Goal: Task Accomplishment & Management: Use online tool/utility

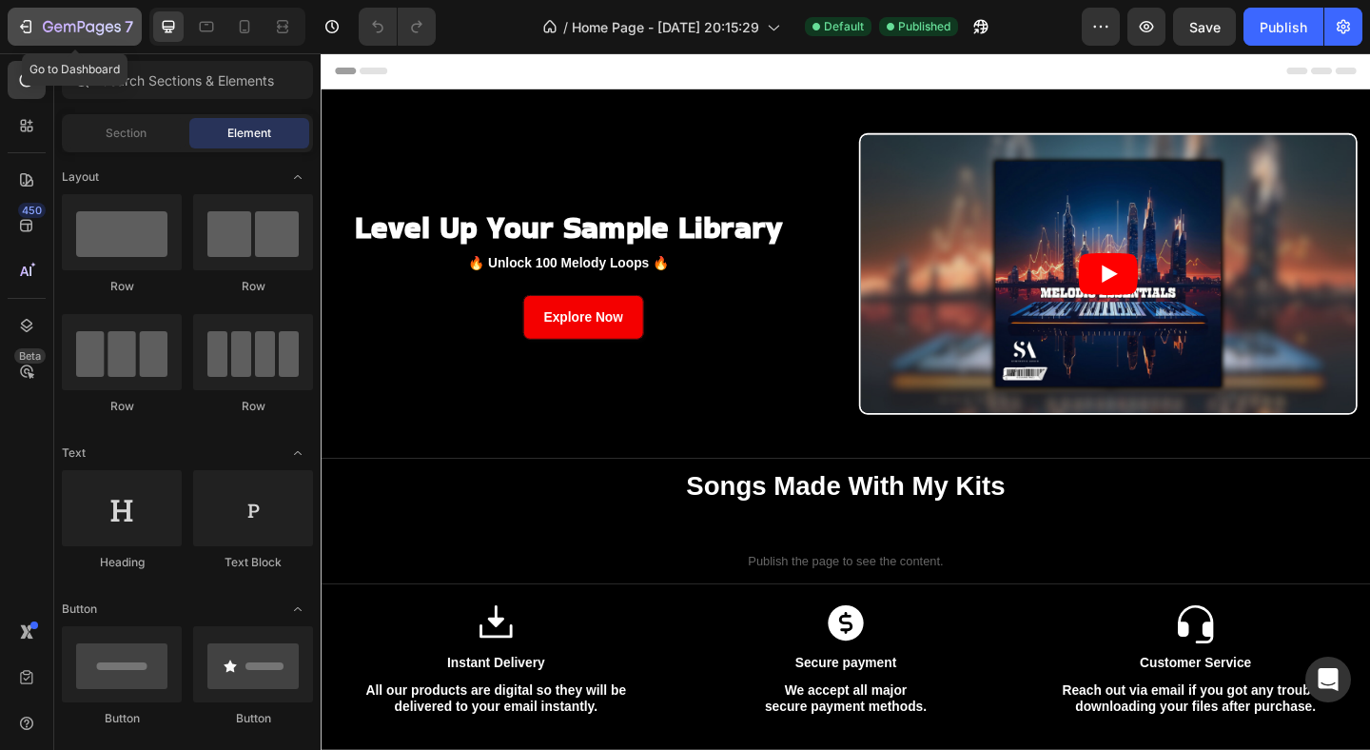
click at [62, 28] on icon "button" at bounding box center [58, 27] width 9 height 9
click at [34, 31] on icon "button" at bounding box center [25, 26] width 19 height 19
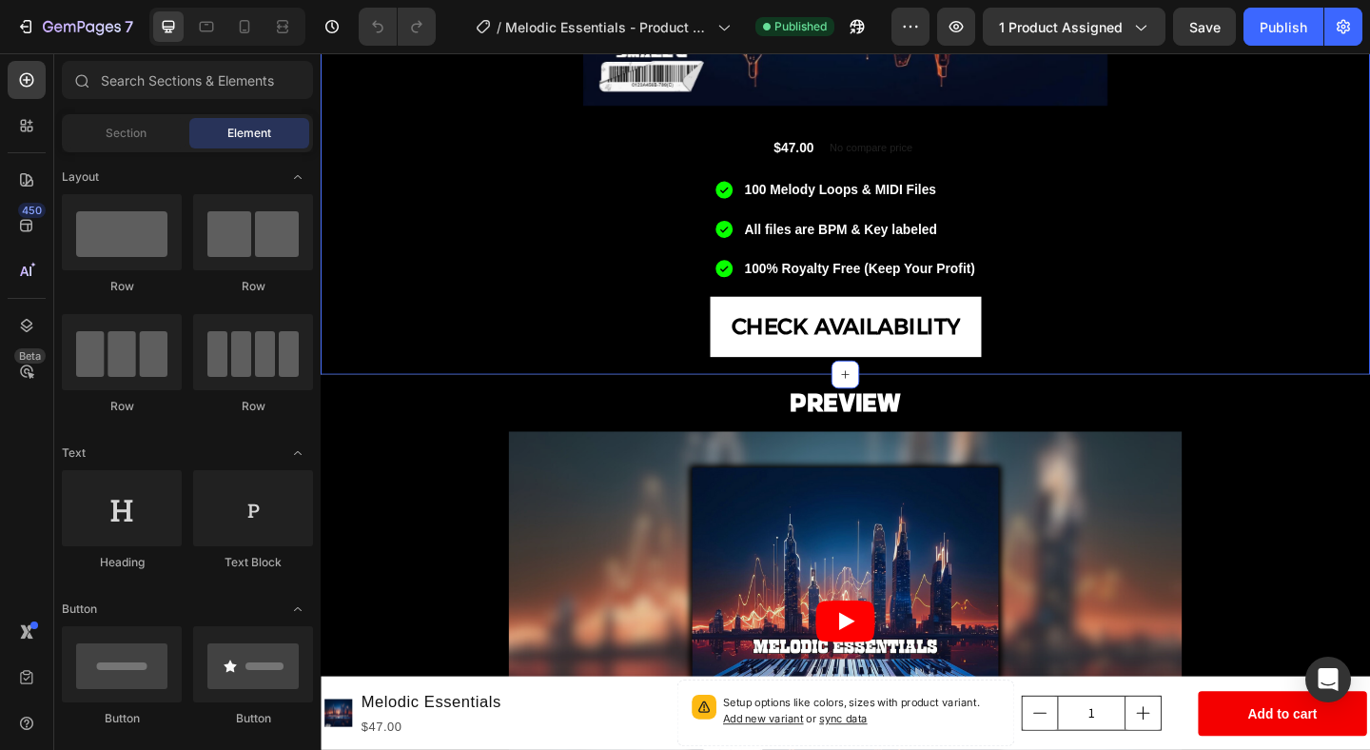
scroll to position [638, 0]
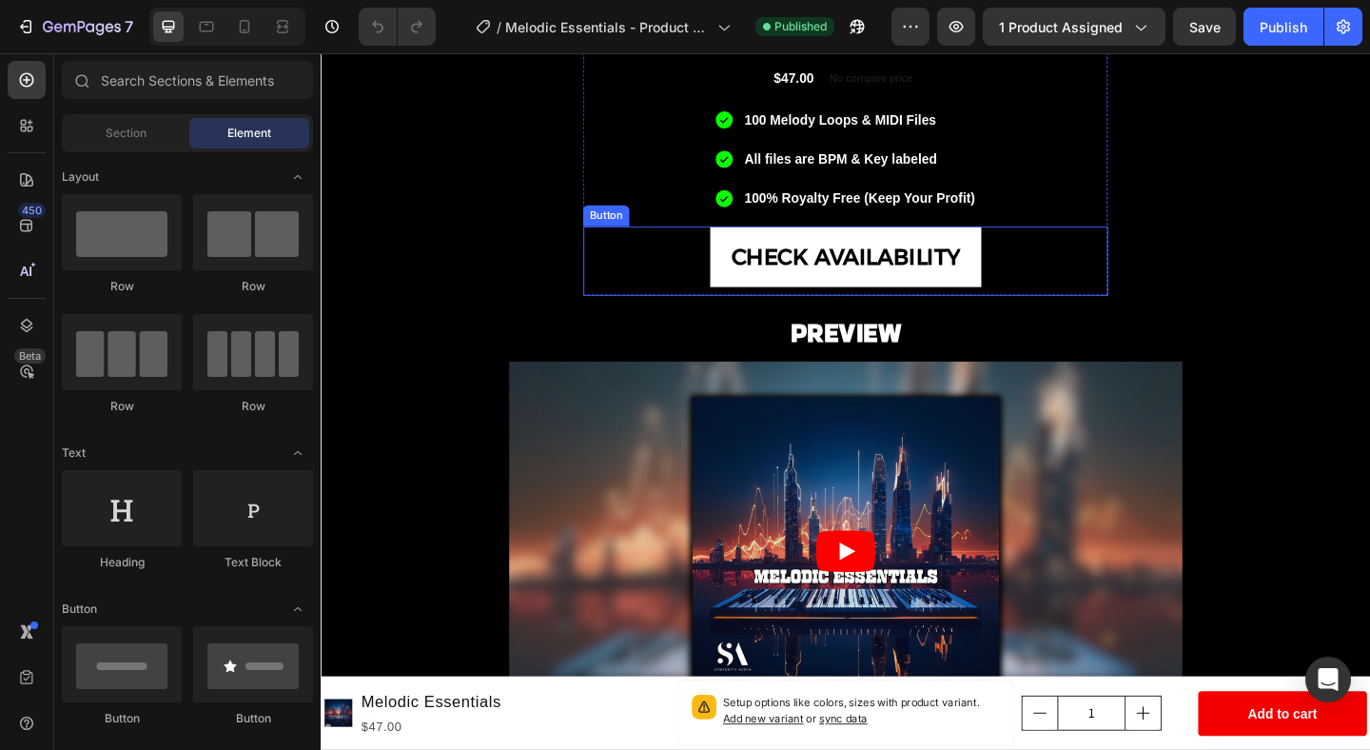
click at [1055, 271] on div "CHECK AVAILABILITY Button" at bounding box center [891, 279] width 571 height 75
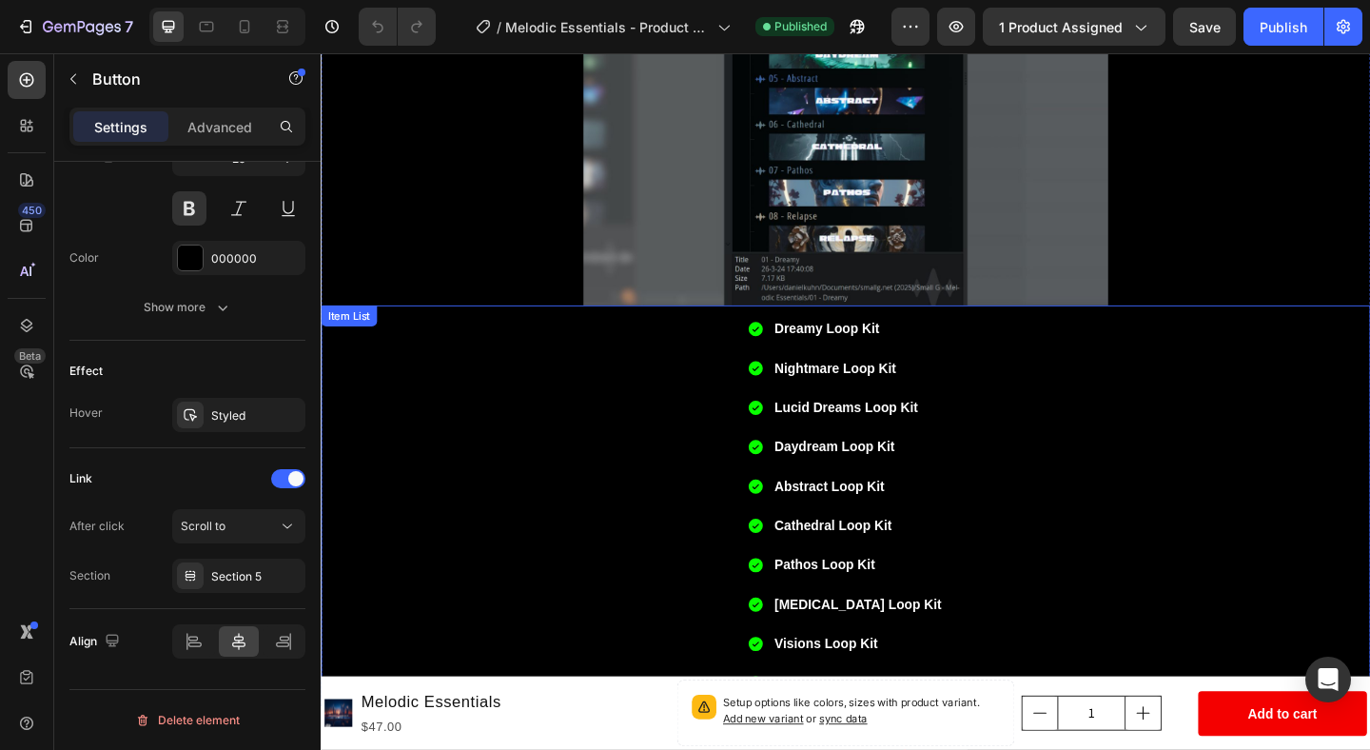
scroll to position [1803, 0]
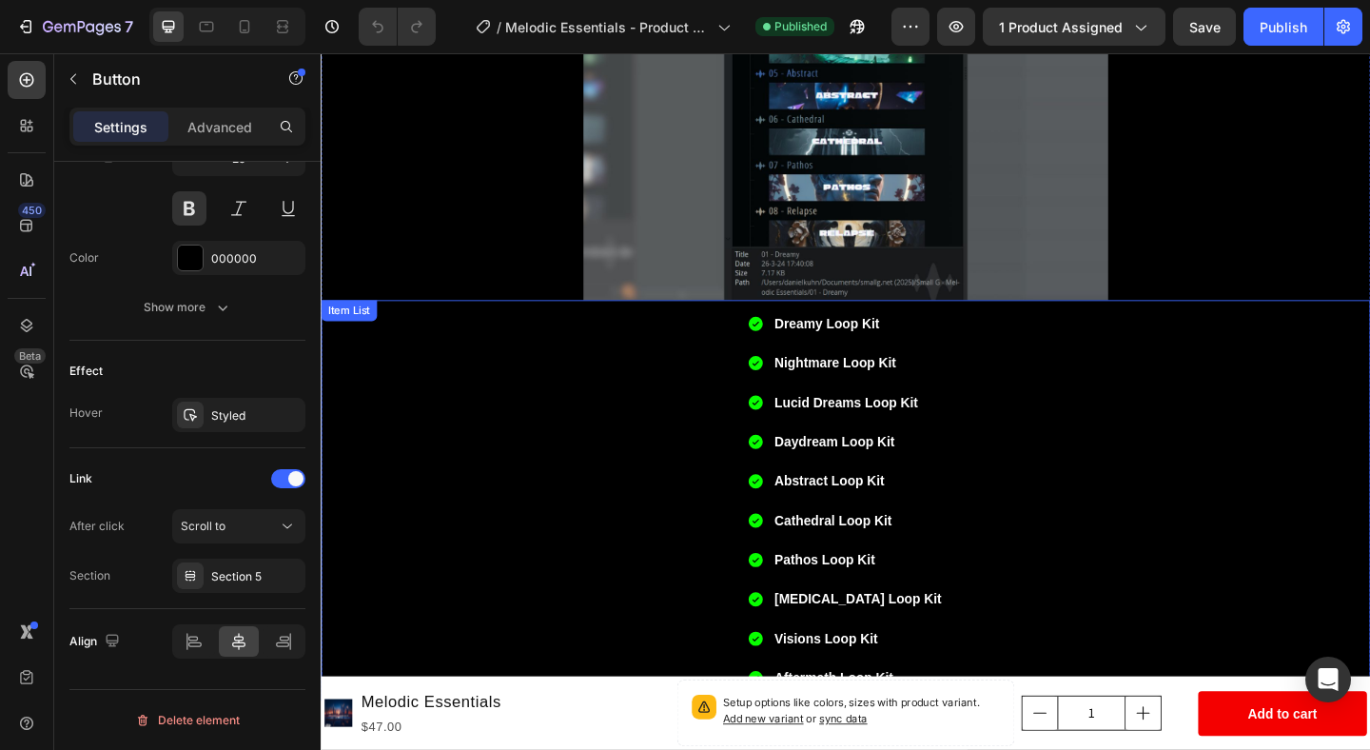
click at [741, 467] on div "Dreamy Loop Kit Nightmare Loop Kit Lucid Dreams Loop Kit Daydream Loop Kit Abst…" at bounding box center [891, 539] width 1141 height 417
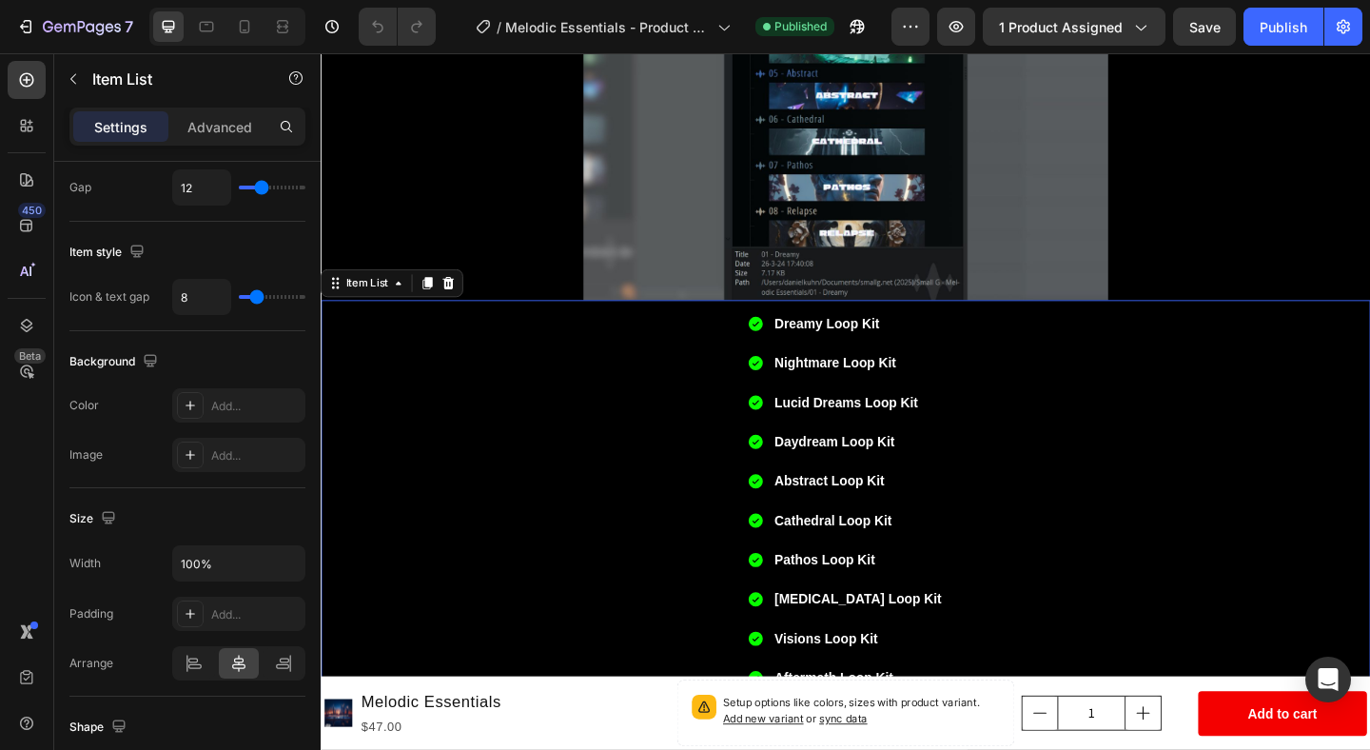
scroll to position [0, 0]
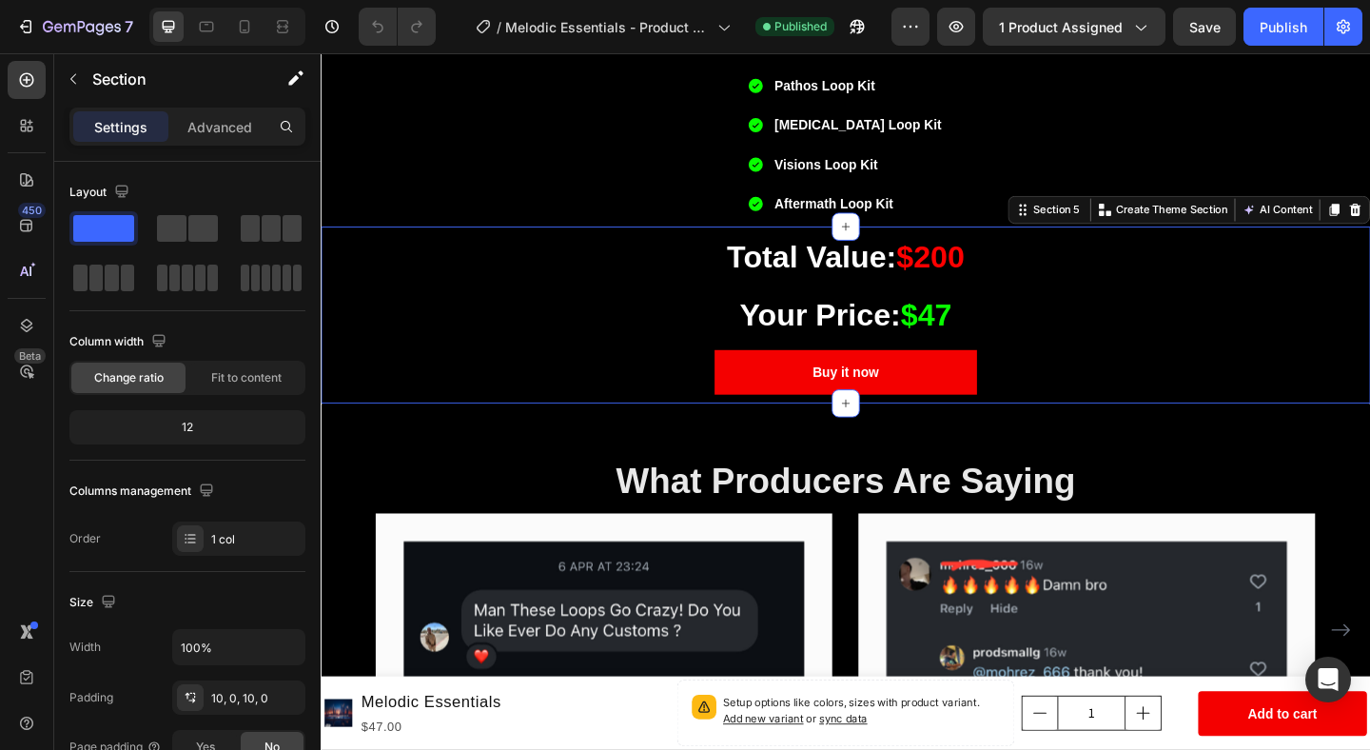
click at [1224, 299] on div "Total Value: $200 Heading Your Price: $47 Heading Buy it now Dynamic Checkout P…" at bounding box center [891, 337] width 1141 height 173
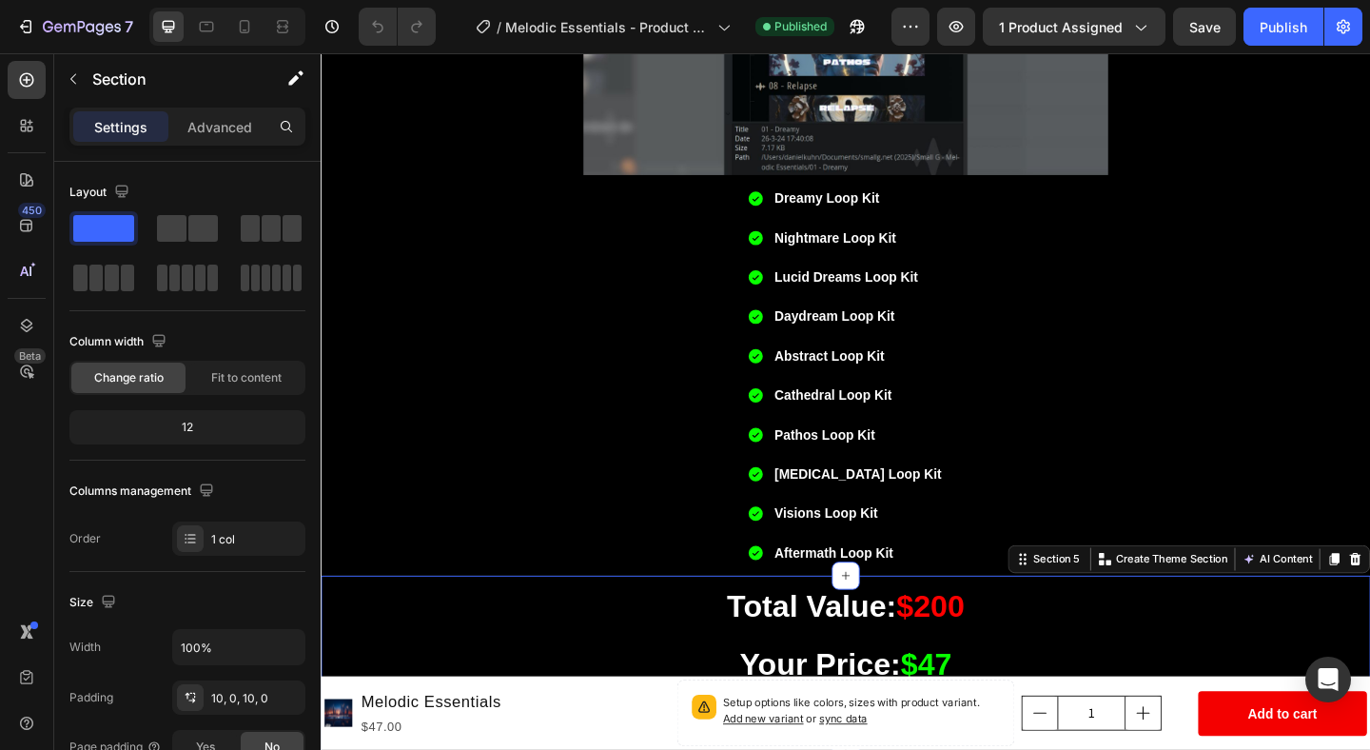
scroll to position [1793, 0]
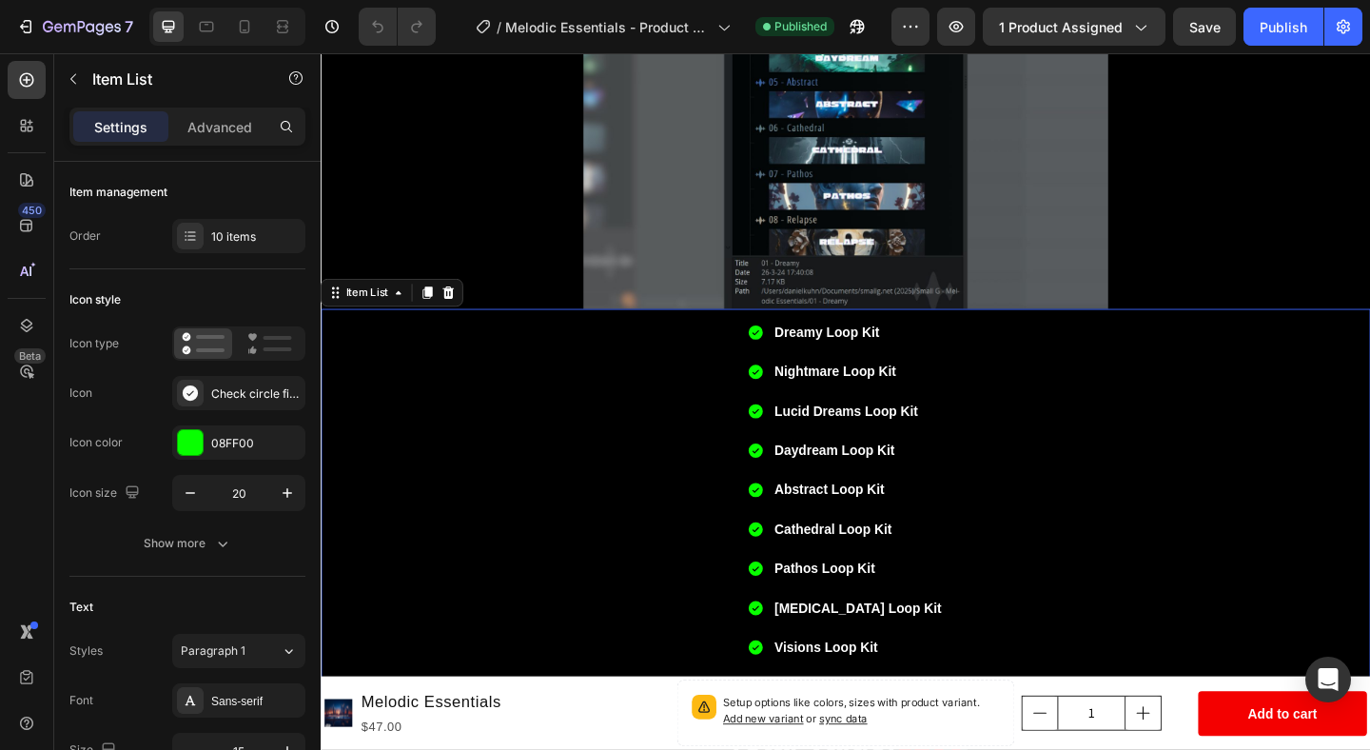
click at [1313, 423] on div "Dreamy Loop Kit Nightmare Loop Kit Lucid Dreams Loop Kit Daydream Loop Kit Abst…" at bounding box center [891, 549] width 1141 height 417
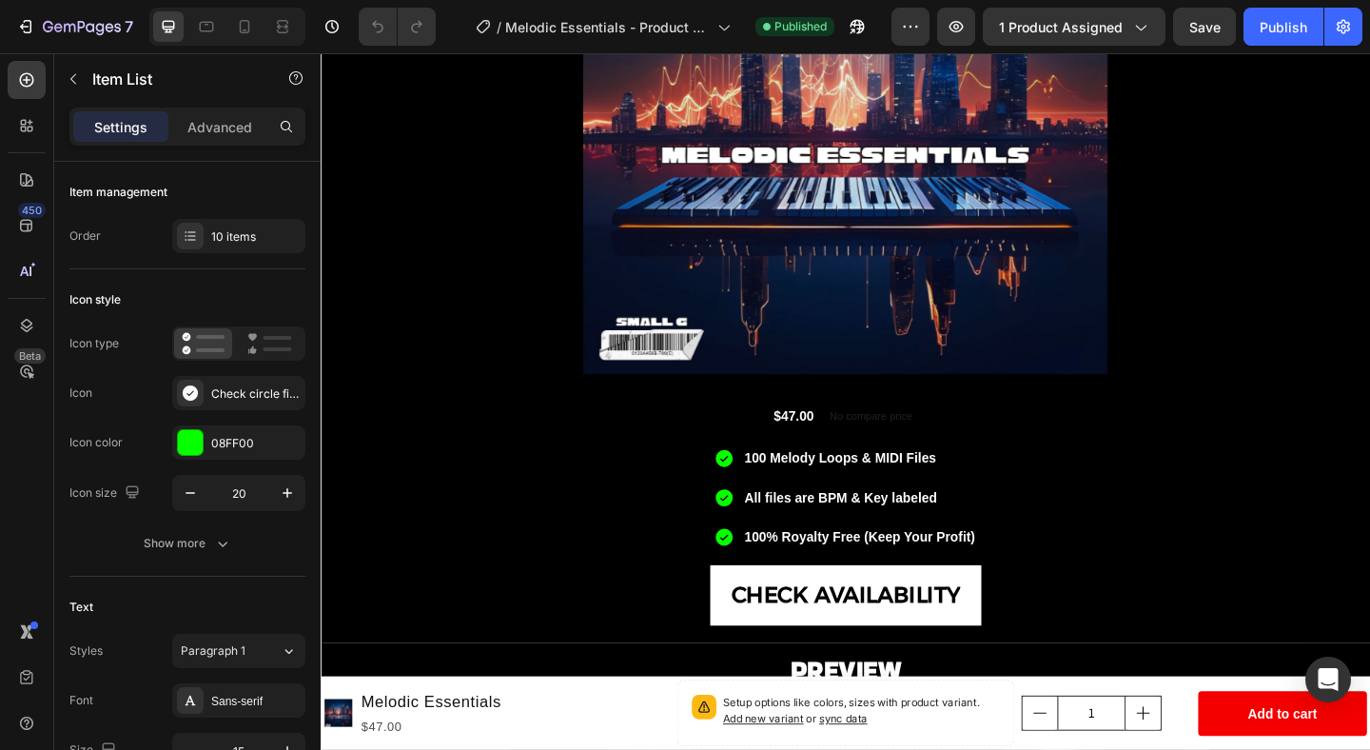
scroll to position [333, 0]
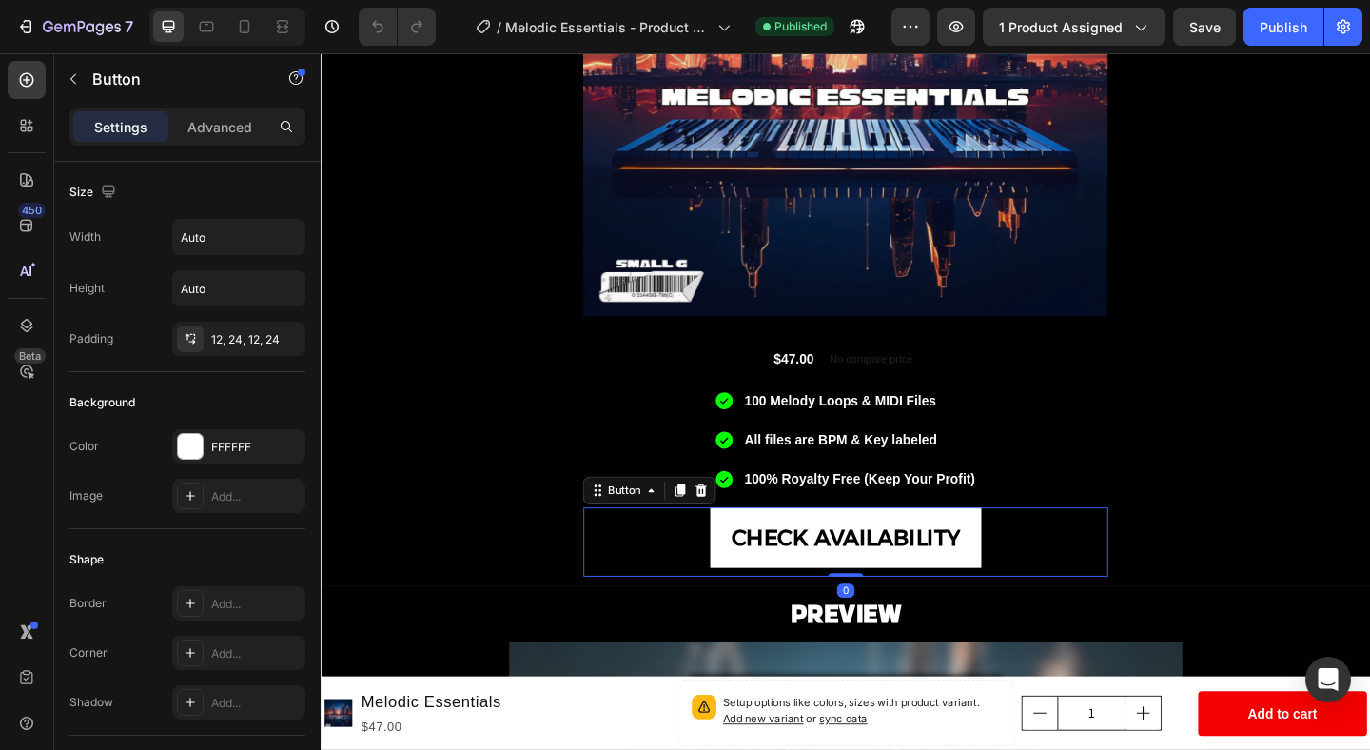
click at [1097, 563] on div "CHECK AVAILABILITY Button 0" at bounding box center [891, 584] width 571 height 75
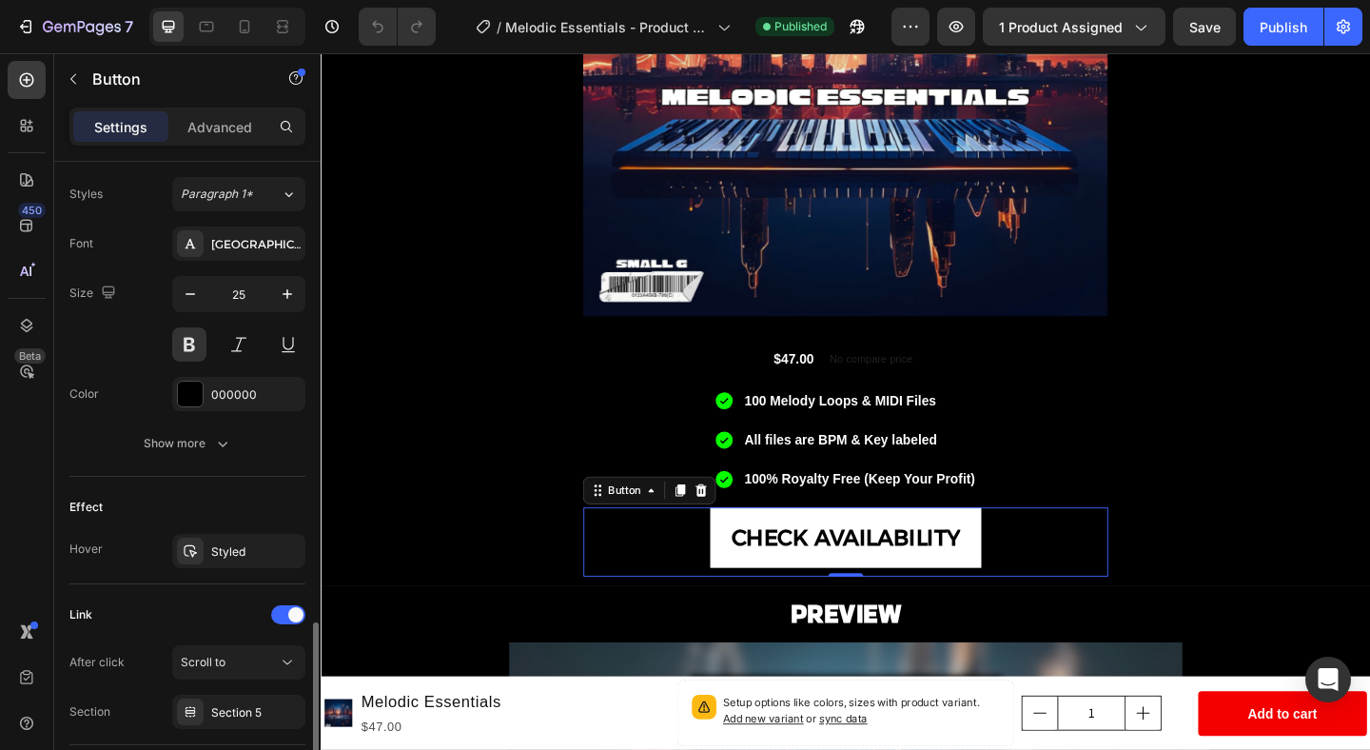
scroll to position [821, 0]
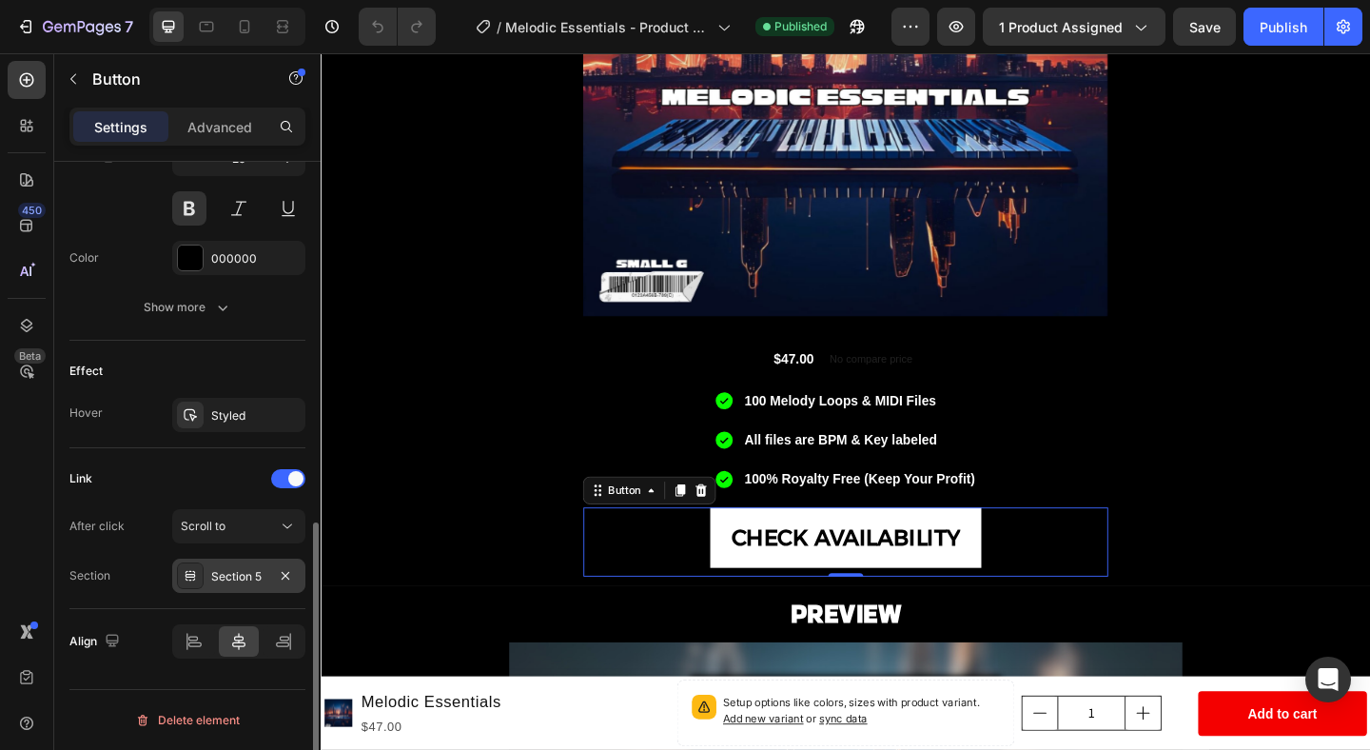
click at [228, 588] on div "Section 5" at bounding box center [238, 575] width 133 height 34
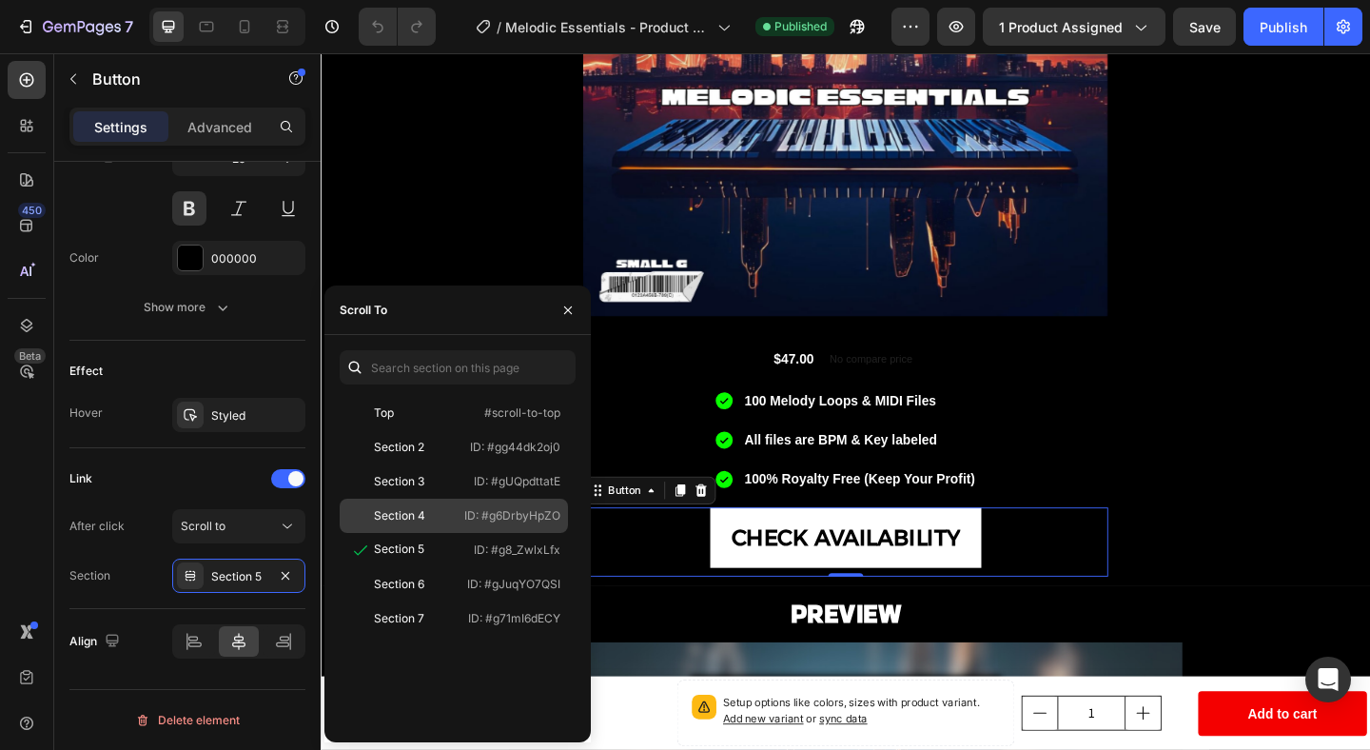
click at [386, 514] on div "Section 4" at bounding box center [399, 515] width 51 height 17
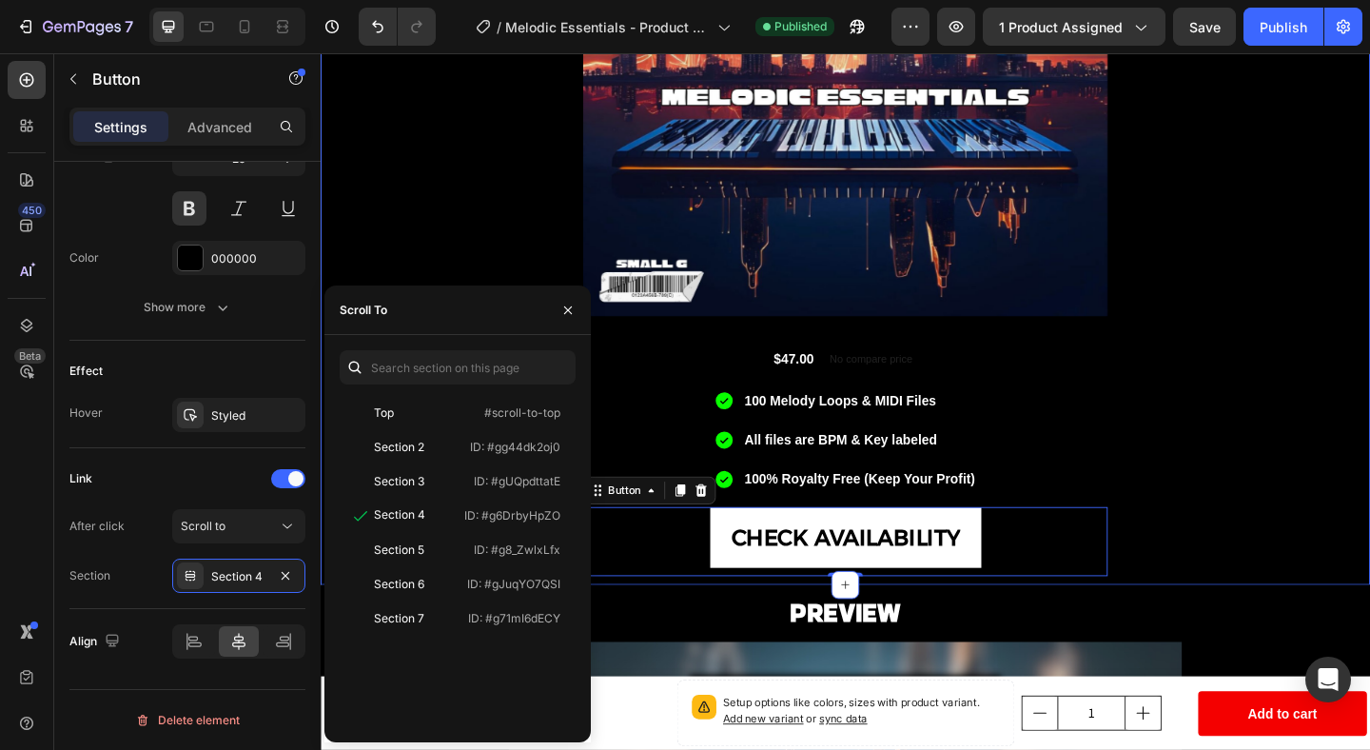
click at [1310, 316] on div "Product Images $47.00 Product Price Product Price No compare price Product Pric…" at bounding box center [891, 195] width 1141 height 853
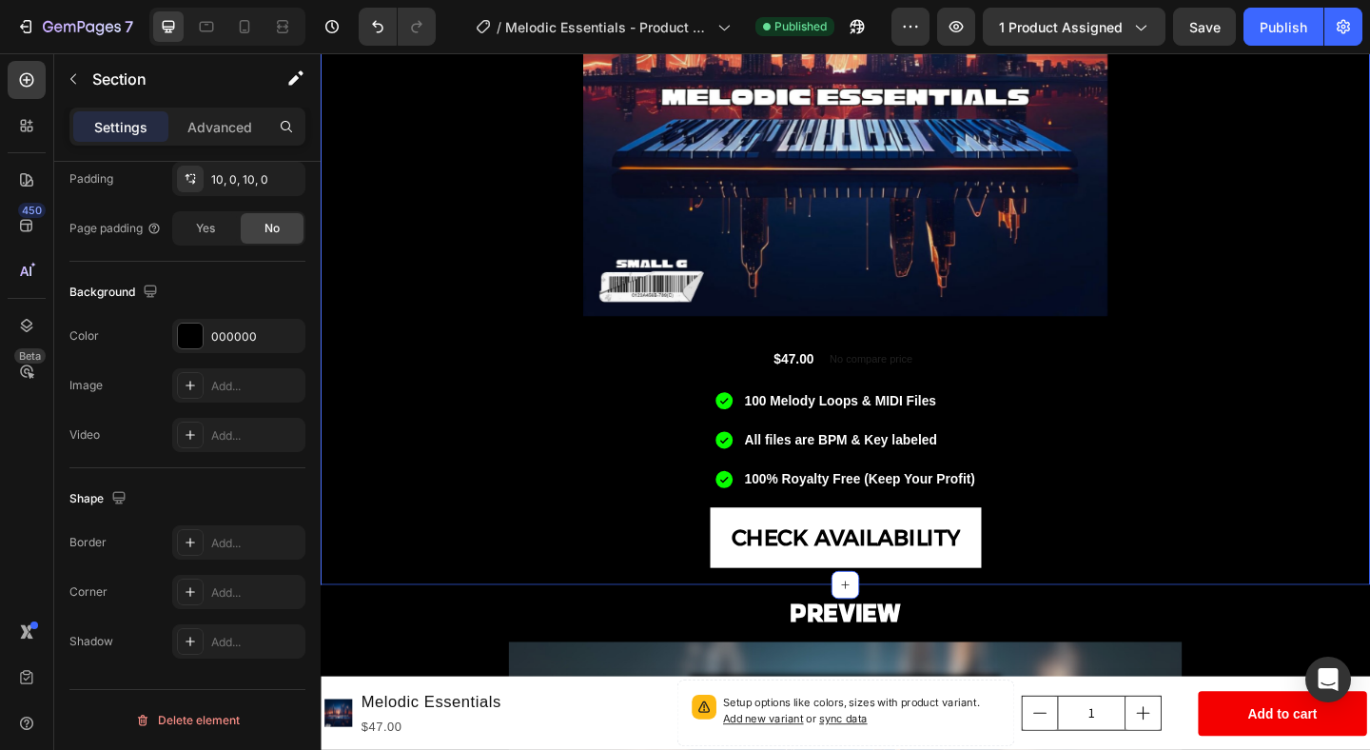
scroll to position [0, 0]
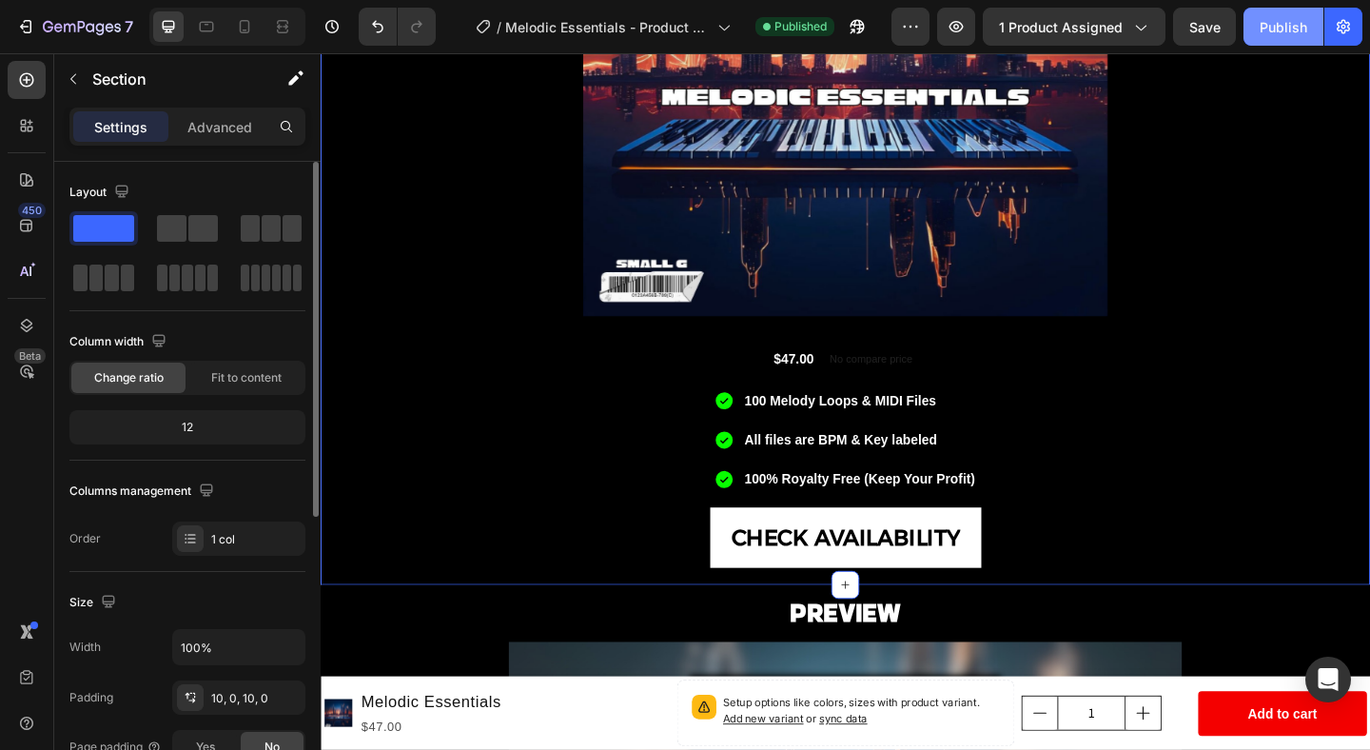
click at [1279, 25] on div "Publish" at bounding box center [1283, 27] width 48 height 20
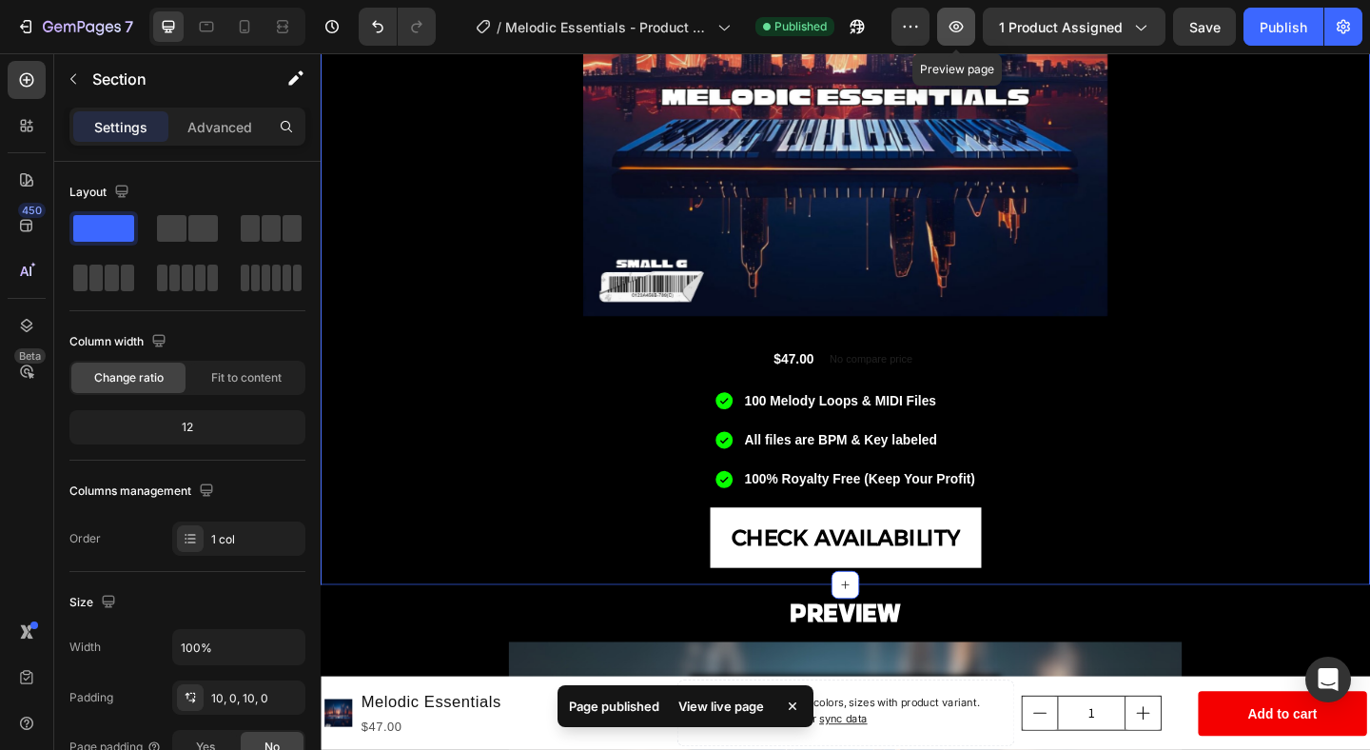
click at [959, 27] on icon "button" at bounding box center [956, 27] width 6 height 6
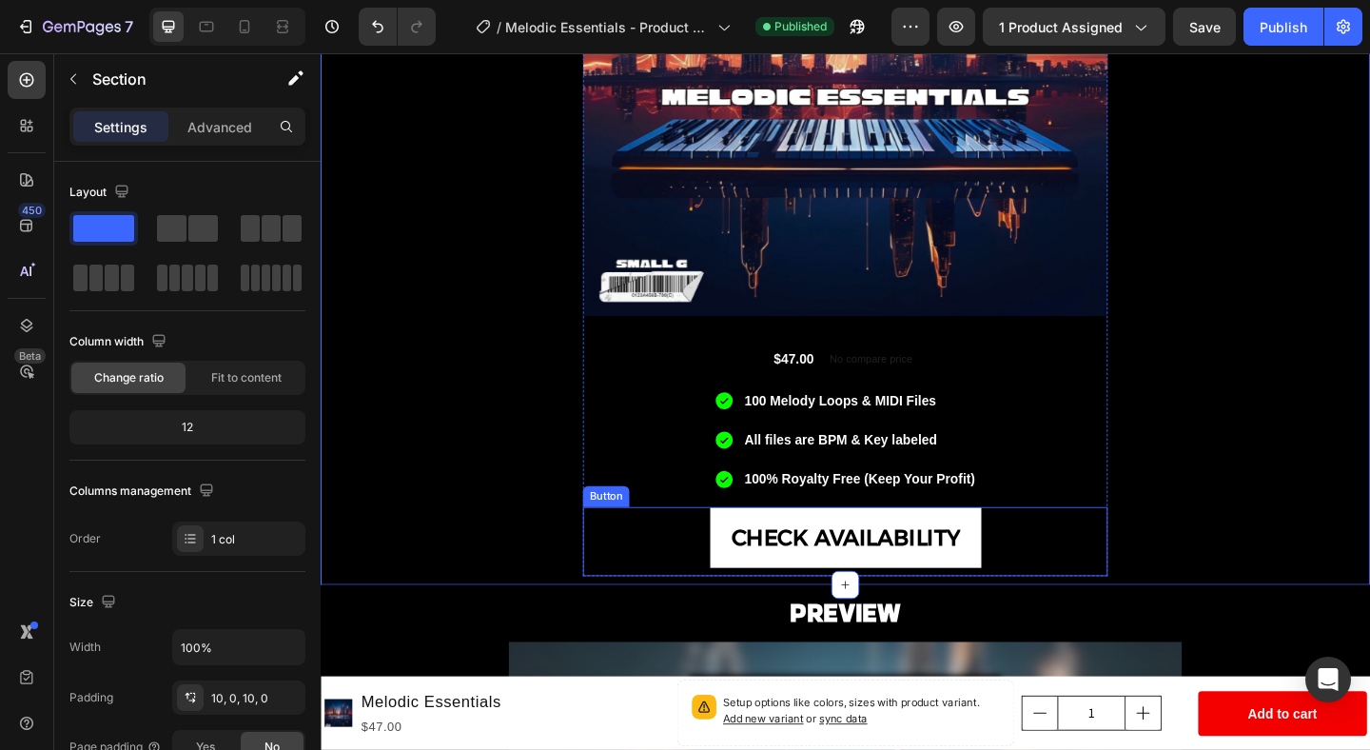
click at [700, 592] on div "CHECK AVAILABILITY Button" at bounding box center [891, 584] width 571 height 75
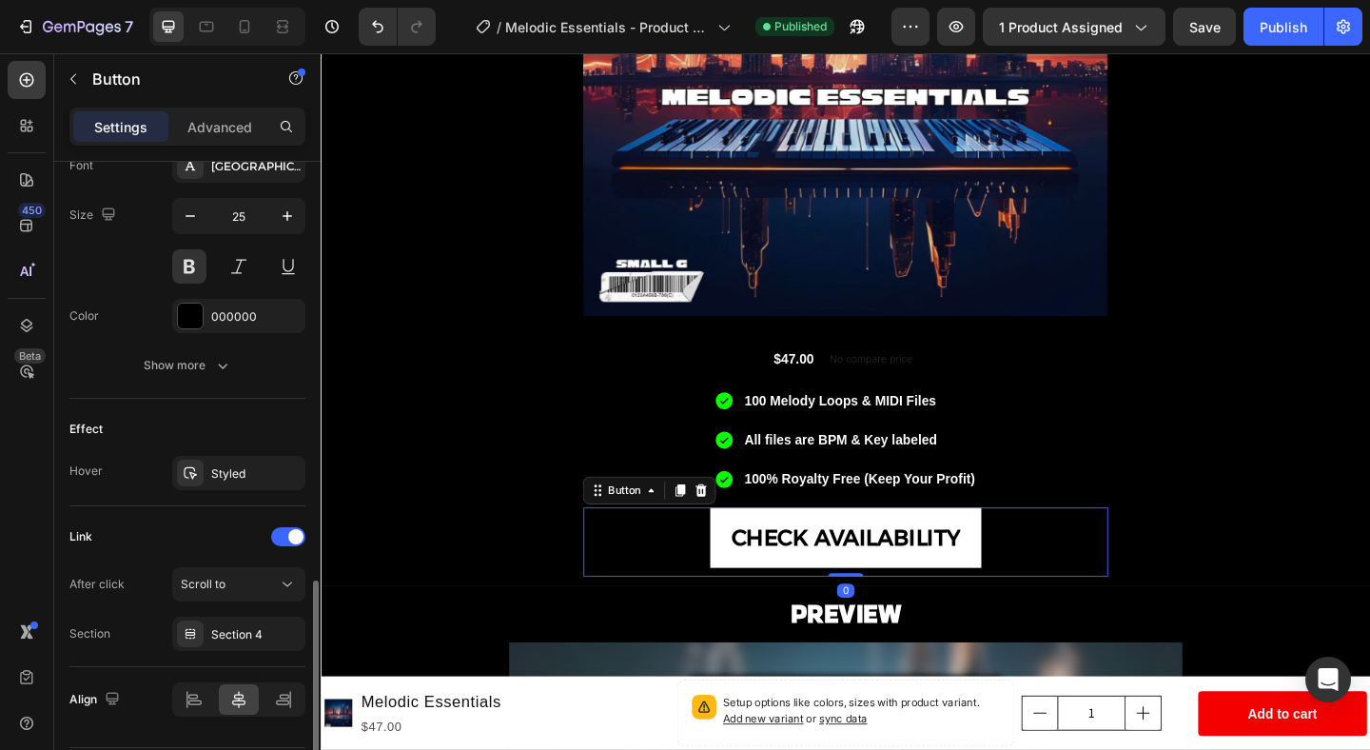
scroll to position [821, 0]
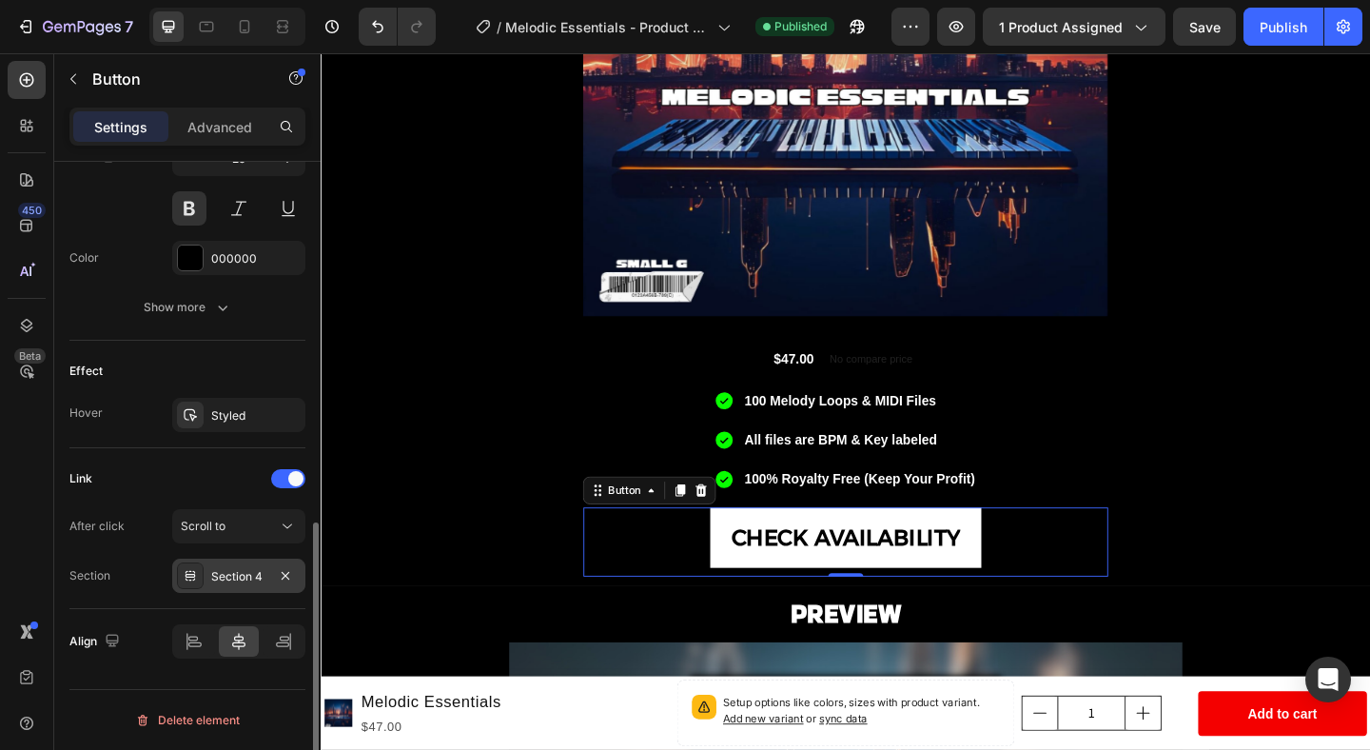
click at [216, 591] on div "Section 4" at bounding box center [238, 575] width 133 height 34
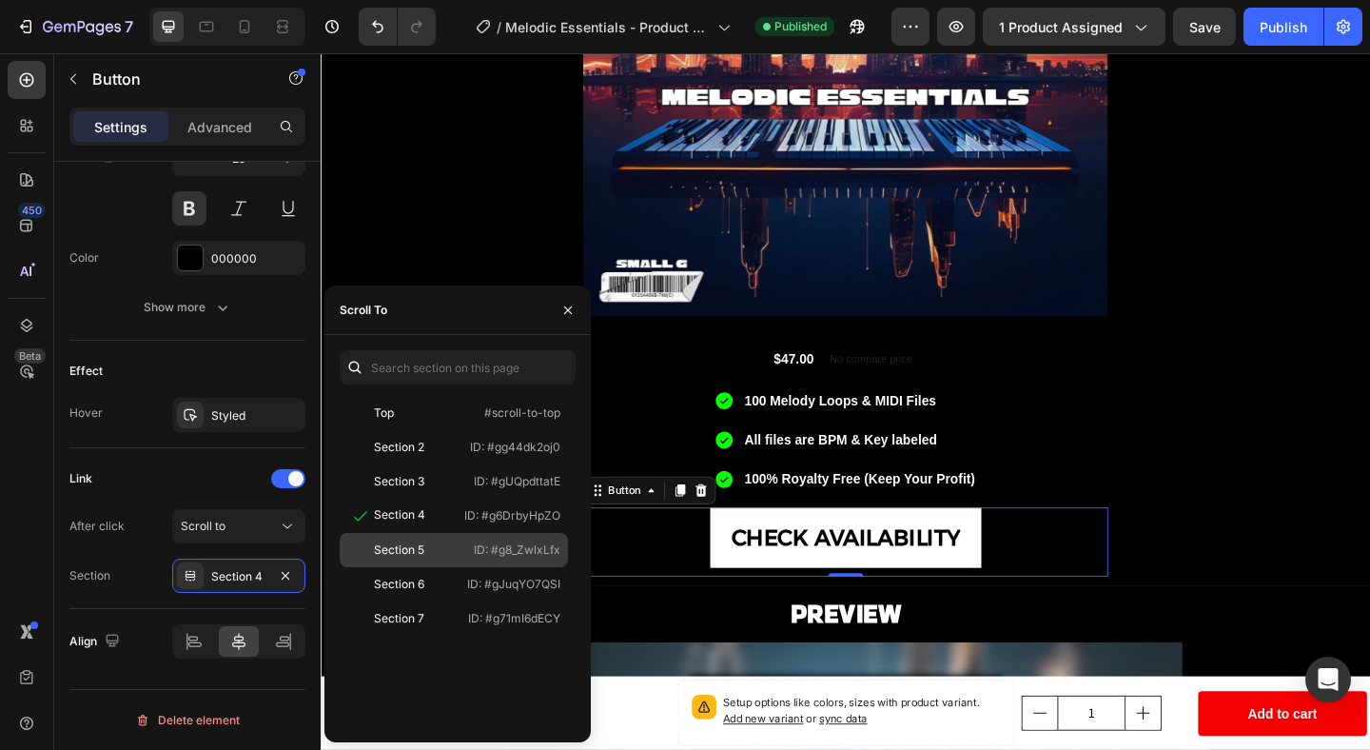
click at [419, 554] on div "Section 5" at bounding box center [399, 549] width 50 height 17
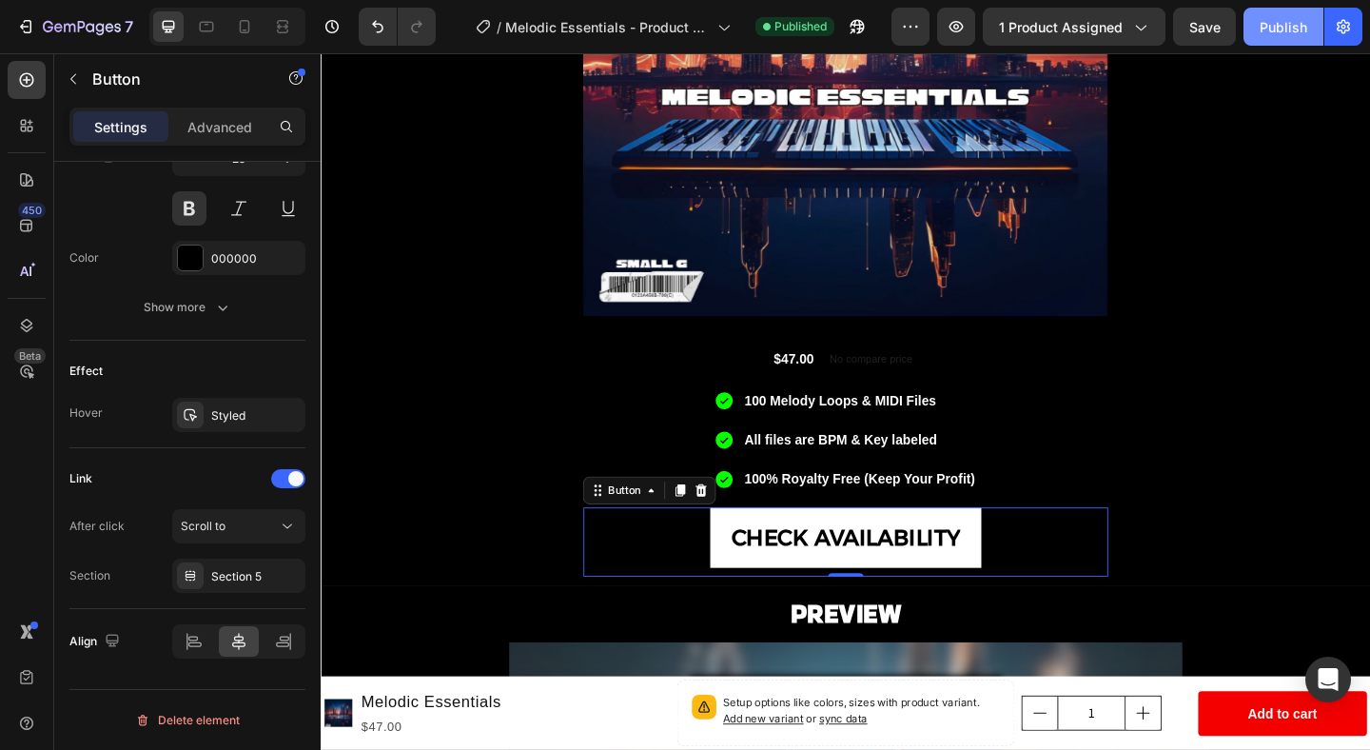
click at [1274, 22] on div "Publish" at bounding box center [1283, 27] width 48 height 20
click at [960, 21] on icon "button" at bounding box center [956, 26] width 14 height 11
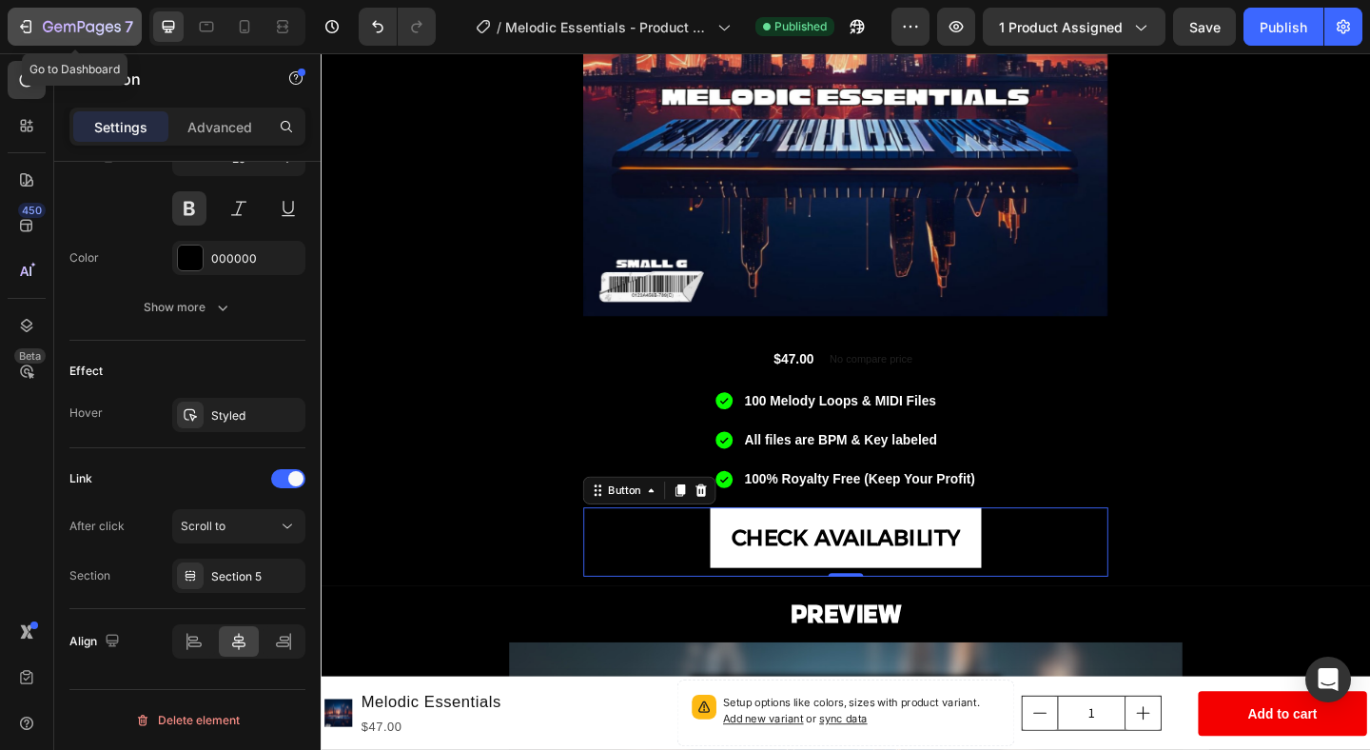
click at [90, 17] on div "7" at bounding box center [88, 26] width 90 height 23
